Goal: Information Seeking & Learning: Learn about a topic

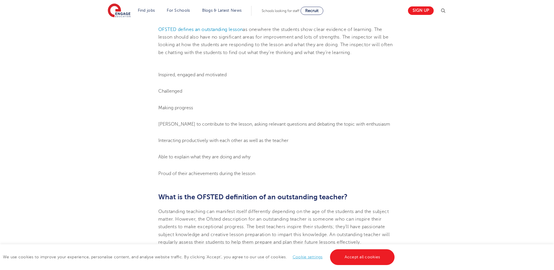
scroll to position [321, 0]
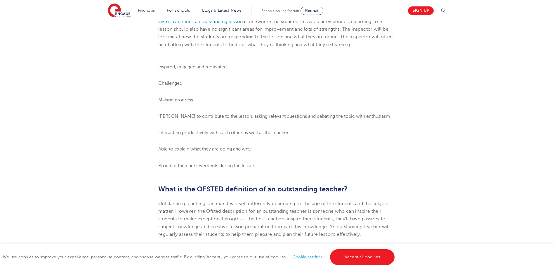
click at [208, 120] on li "[PERSON_NAME] to contribute to the lesson, asking relevant questions and debati…" at bounding box center [276, 116] width 237 height 8
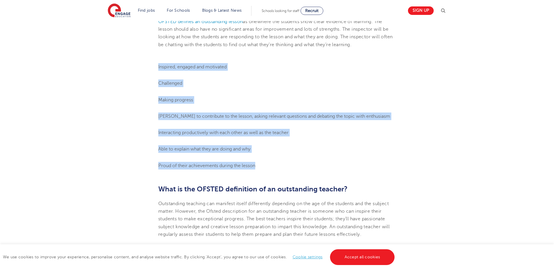
drag, startPoint x: 165, startPoint y: 80, endPoint x: 261, endPoint y: 176, distance: 135.8
click at [261, 169] on ol "Inspired, engaged and motivated Challenged Making progress Keen to contribute t…" at bounding box center [276, 116] width 237 height 106
copy ol "Inspired, engaged and motivated Challenged Making progress Keen to contribute t…"
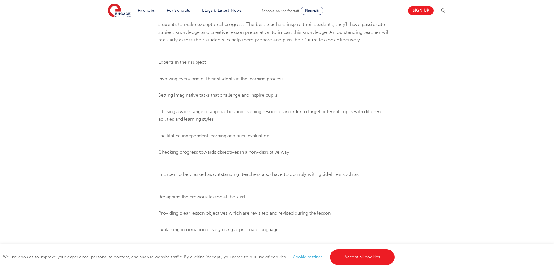
scroll to position [525, 0]
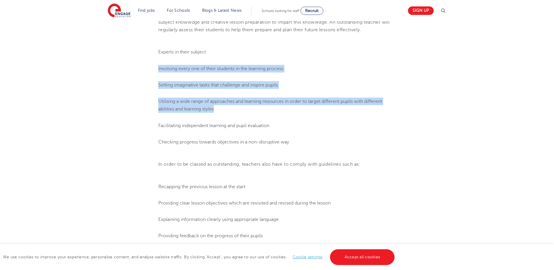
drag, startPoint x: 157, startPoint y: 76, endPoint x: 287, endPoint y: 115, distance: 136.2
drag, startPoint x: 287, startPoint y: 115, endPoint x: 366, endPoint y: 72, distance: 89.1
click at [366, 72] on li "Involving every one of their students in the learning process" at bounding box center [276, 69] width 237 height 8
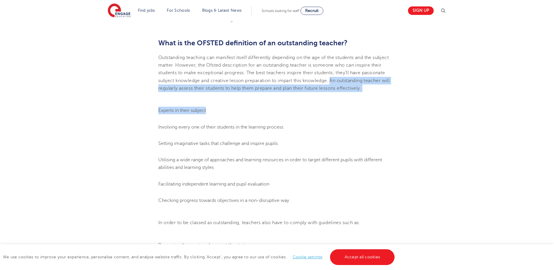
scroll to position [496, 0]
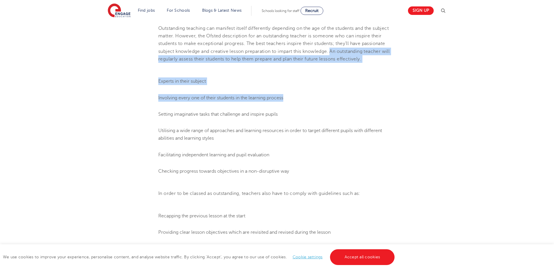
drag, startPoint x: 331, startPoint y: 88, endPoint x: 337, endPoint y: 109, distance: 22.1
drag, startPoint x: 337, startPoint y: 109, endPoint x: 323, endPoint y: 105, distance: 14.9
click at [323, 102] on li "Involving every one of their students in the learning process" at bounding box center [276, 98] width 237 height 8
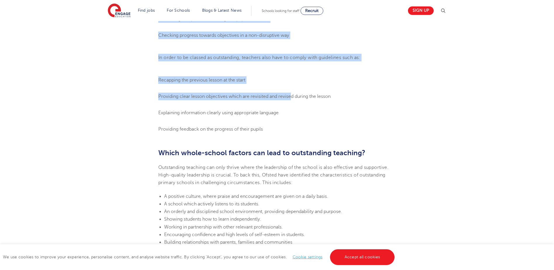
scroll to position [642, 0]
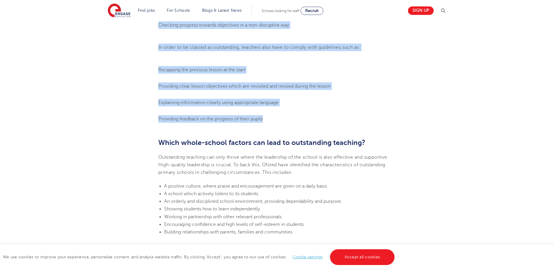
drag, startPoint x: 248, startPoint y: 49, endPoint x: 274, endPoint y: 127, distance: 82.1
click at [274, 127] on section "[DATE] What makes an Ofsted ‘outstanding’ lesson? This blog post is delivered t…" at bounding box center [277, 203] width 354 height 1368
drag, startPoint x: 274, startPoint y: 127, endPoint x: 245, endPoint y: 110, distance: 33.7
copy section "The best teachers inspire their students; they’ll have passionate subject knowl…"
click at [405, 101] on section "[DATE] What makes an Ofsted ‘outstanding’ lesson? This blog post is delivered t…" at bounding box center [277, 203] width 354 height 1368
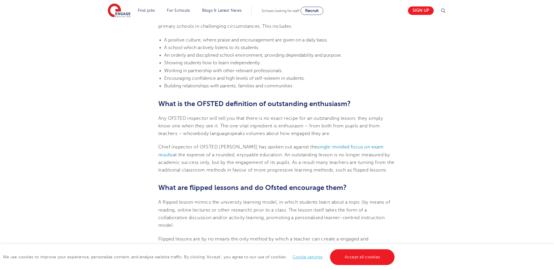
scroll to position [817, 0]
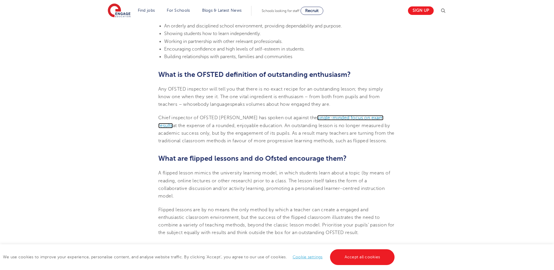
click at [337, 126] on span "single-minded focus on exam results" at bounding box center [270, 121] width 225 height 13
click at [310, 107] on span "speaks volumes about how engaged they are." at bounding box center [280, 104] width 100 height 5
drag, startPoint x: 249, startPoint y: 95, endPoint x: 354, endPoint y: 109, distance: 106.3
click at [354, 108] on p "Any OFSTED inspector will tell you that there is no exact recipe for an outstan…" at bounding box center [276, 96] width 237 height 23
drag, startPoint x: 354, startPoint y: 109, endPoint x: 315, endPoint y: 106, distance: 39.3
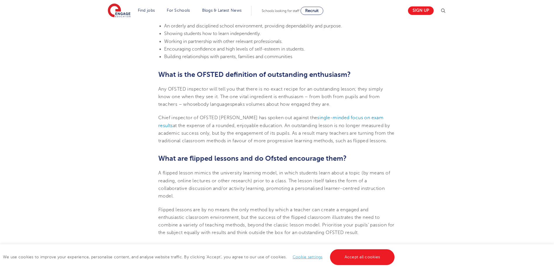
copy p "here is no exact recipe for an outstanding lesson; they simply know one when th…"
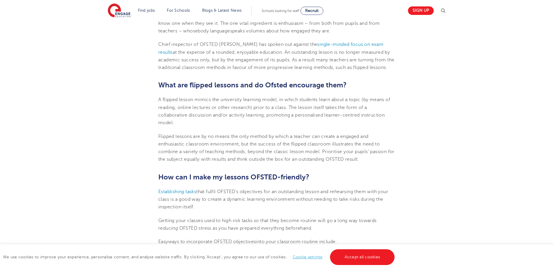
scroll to position [905, 0]
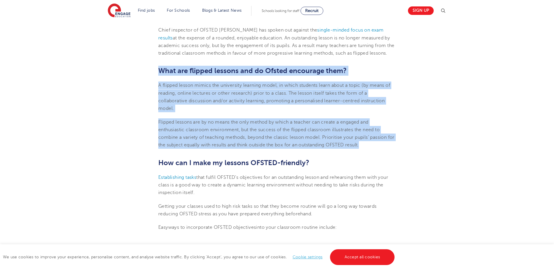
drag, startPoint x: 159, startPoint y: 86, endPoint x: 379, endPoint y: 159, distance: 231.6
drag, startPoint x: 379, startPoint y: 159, endPoint x: 322, endPoint y: 149, distance: 57.9
copy section "What are flipped lessons and do Ofsted encourage them? A flipped lesson mimics …"
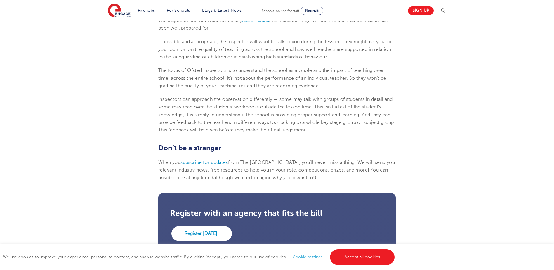
scroll to position [1343, 0]
